Goal: Information Seeking & Learning: Learn about a topic

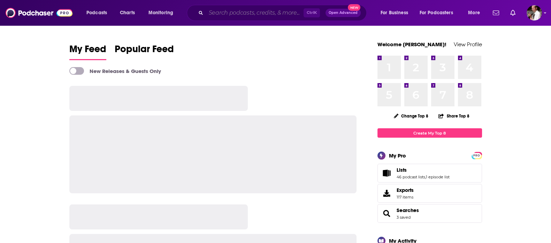
click at [214, 11] on input "Search podcasts, credits, & more..." at bounding box center [255, 12] width 98 height 11
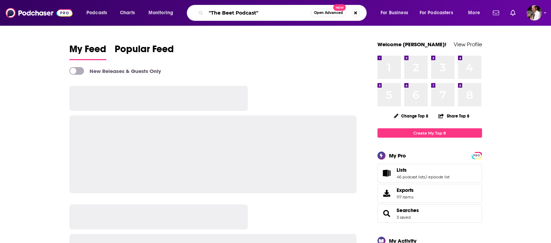
type input ""The Beet Podcast""
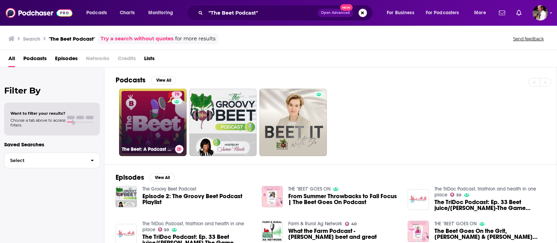
click at [158, 125] on link "70 The Beet: A Podcast For Plant Lovers" at bounding box center [153, 123] width 68 height 68
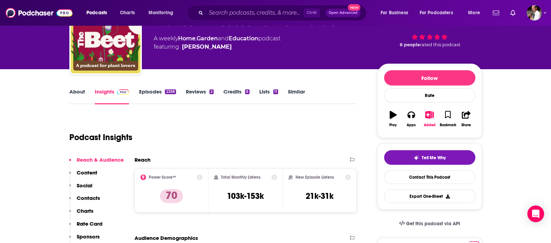
scroll to position [58, 0]
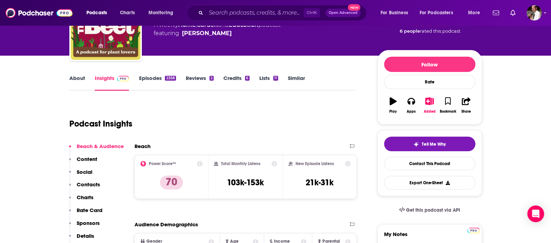
click at [146, 79] on link "Episodes 2358" at bounding box center [157, 83] width 37 height 16
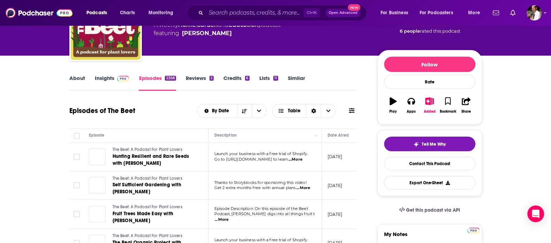
scroll to position [116, 0]
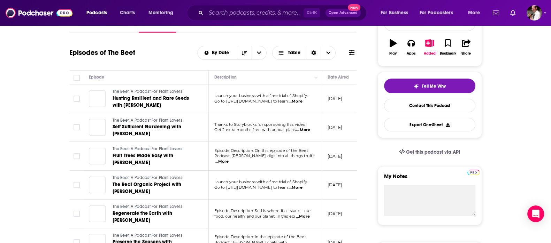
click at [302, 99] on span "...More" at bounding box center [295, 102] width 14 height 6
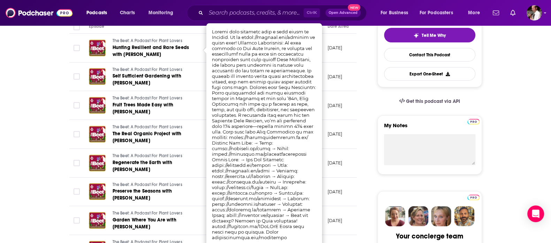
scroll to position [174, 0]
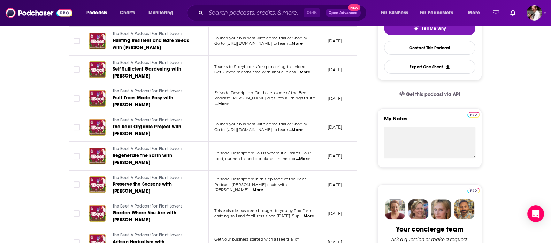
scroll to position [0, 0]
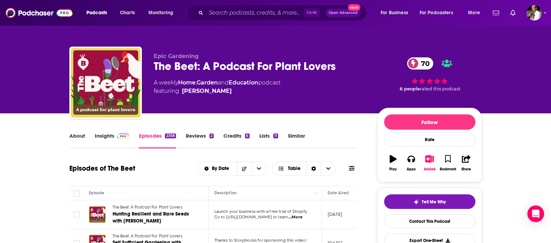
click at [104, 134] on link "Insights" at bounding box center [112, 141] width 34 height 16
